Goal: Check status: Check status

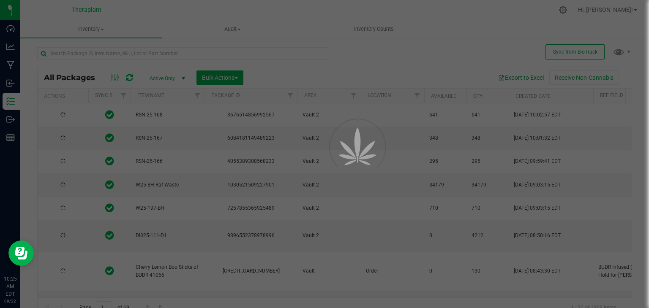
type input "[DATE]"
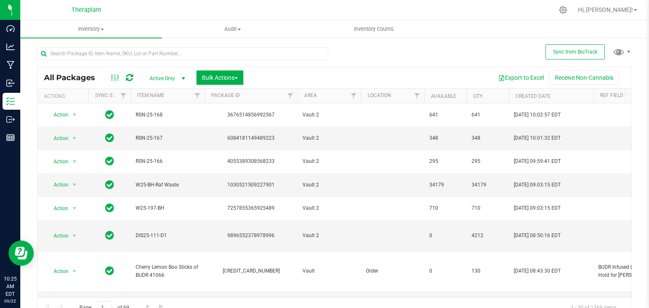
click at [132, 81] on icon at bounding box center [129, 78] width 7 height 8
type input "[DATE]"
